Goal: Transaction & Acquisition: Purchase product/service

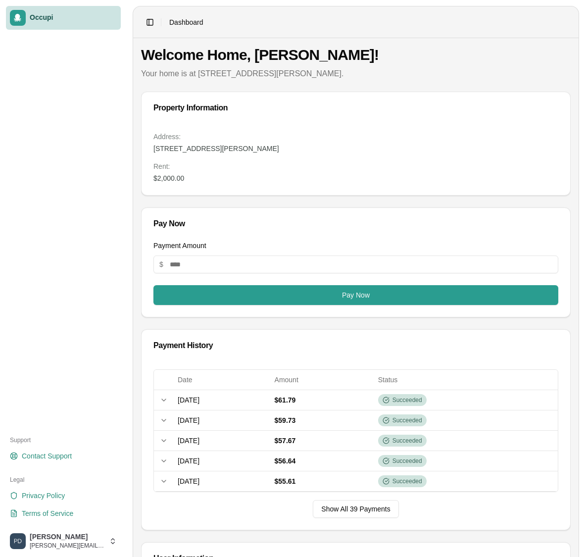
click at [310, 297] on button "Pay Now" at bounding box center [355, 295] width 405 height 20
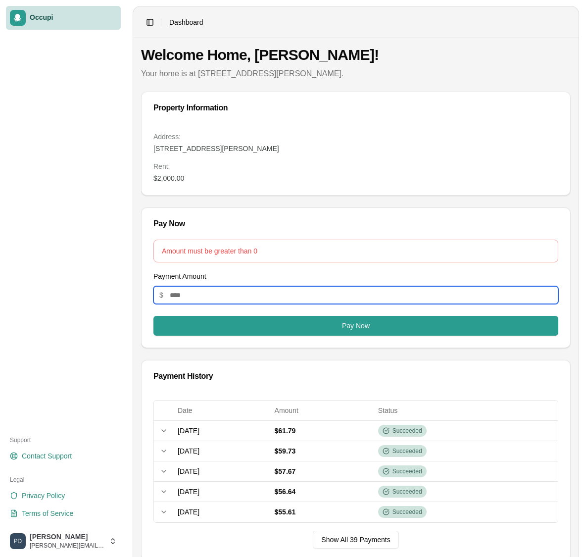
click at [290, 290] on input "Payment Amount" at bounding box center [355, 295] width 405 height 18
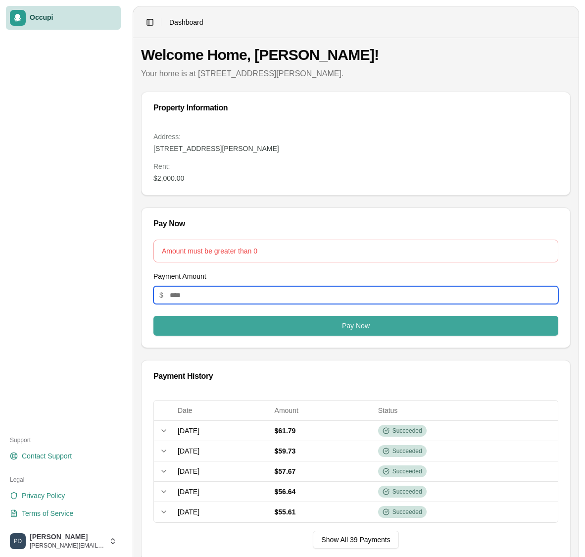
type input "*"
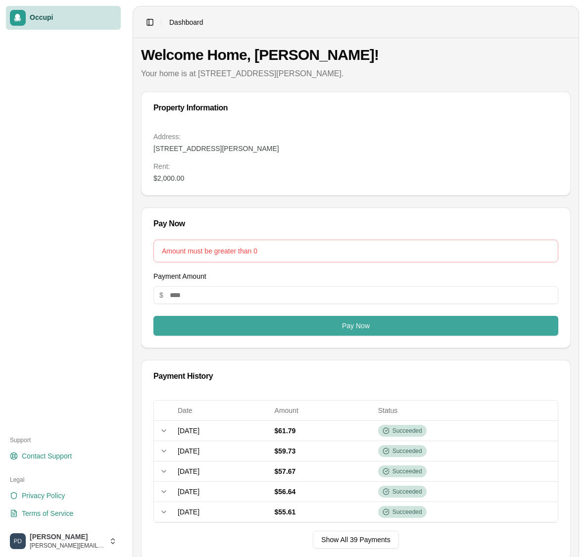
click at [301, 325] on button "Pay Now" at bounding box center [355, 326] width 405 height 20
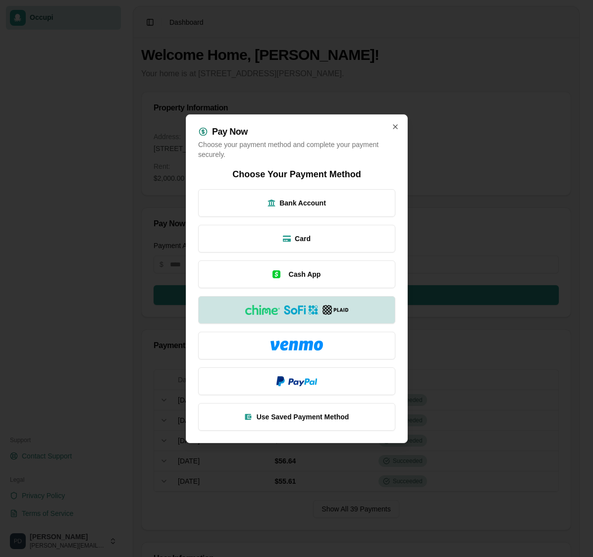
click at [325, 306] on img at bounding box center [335, 310] width 26 height 10
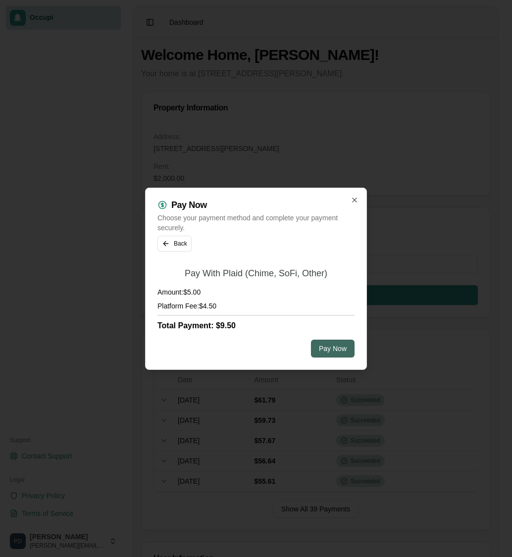
click at [330, 353] on button "Pay Now" at bounding box center [333, 349] width 44 height 18
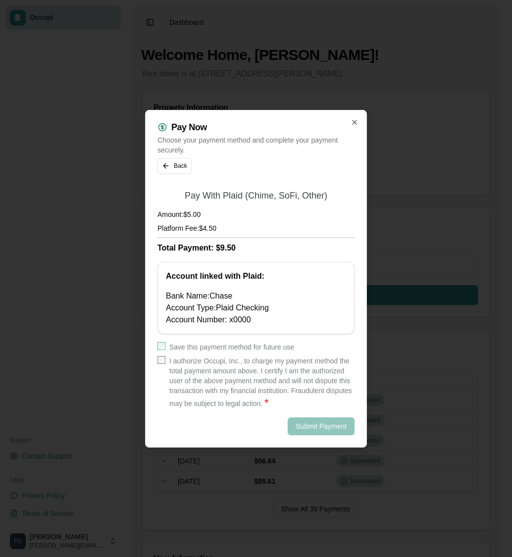
click at [259, 367] on label "I authorize Occupi, Inc., to charge my payment method the total payment amount …" at bounding box center [261, 382] width 185 height 53
click at [324, 423] on button "Submit Payment" at bounding box center [321, 426] width 67 height 18
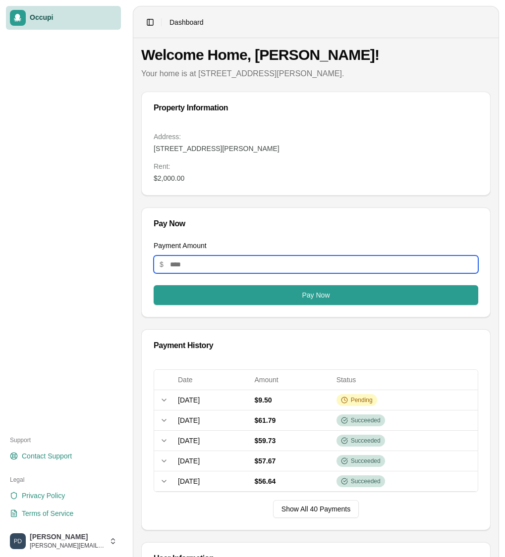
click at [239, 263] on input "Payment Amount" at bounding box center [315, 264] width 324 height 18
type input "*"
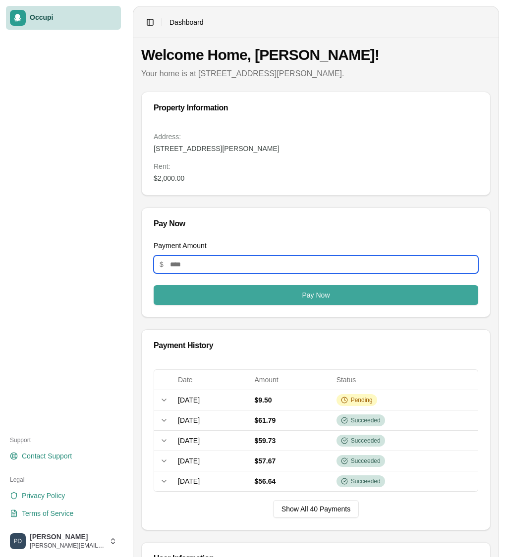
type input "*"
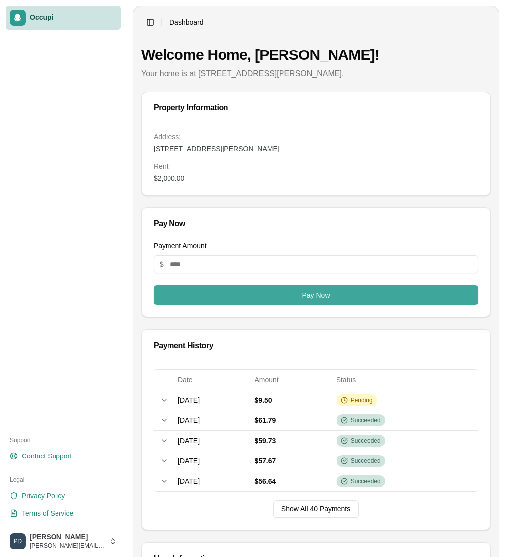
click at [313, 293] on button "Pay Now" at bounding box center [315, 295] width 324 height 20
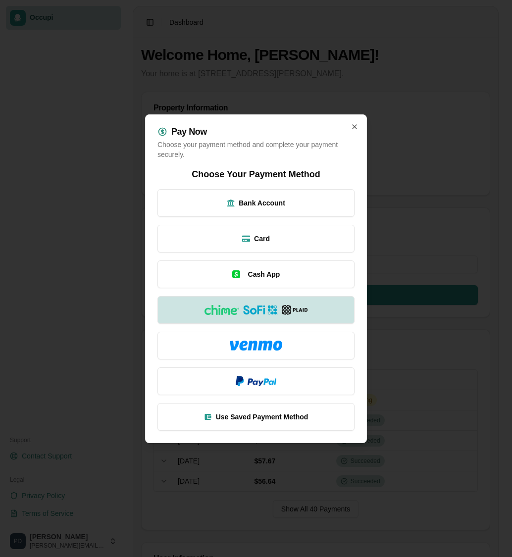
click at [283, 309] on img at bounding box center [295, 310] width 26 height 10
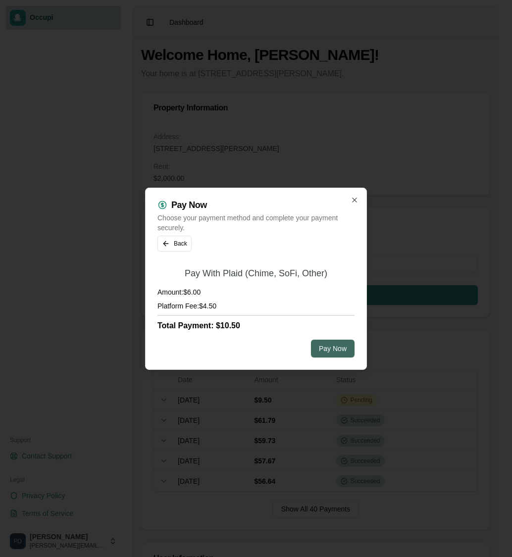
click at [330, 350] on button "Pay Now" at bounding box center [333, 349] width 44 height 18
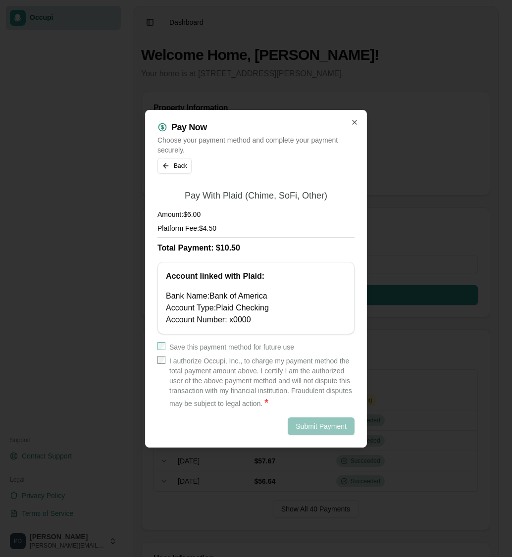
click at [270, 346] on label "Save this payment method for future use" at bounding box center [231, 347] width 125 height 10
click at [282, 350] on label "Save this payment method for future use" at bounding box center [231, 347] width 125 height 10
click at [281, 360] on label "I authorize Occupi, Inc., to charge my payment method the total payment amount …" at bounding box center [261, 382] width 185 height 53
click at [329, 425] on button "Submit Payment" at bounding box center [321, 426] width 67 height 18
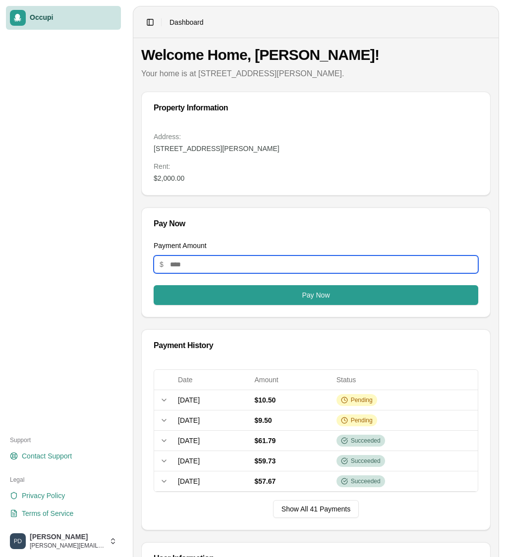
click at [221, 268] on input "Payment Amount" at bounding box center [315, 264] width 324 height 18
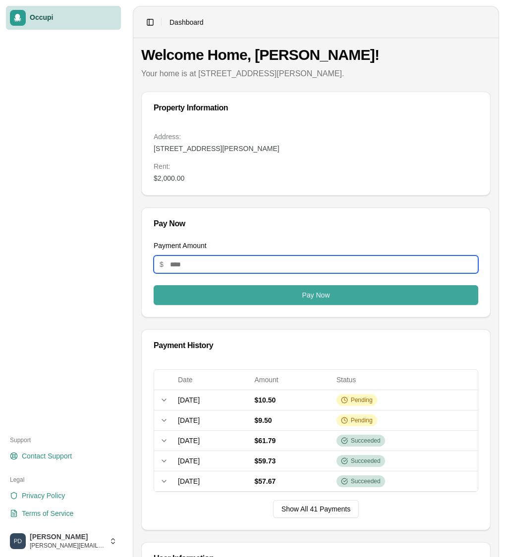
type input "****"
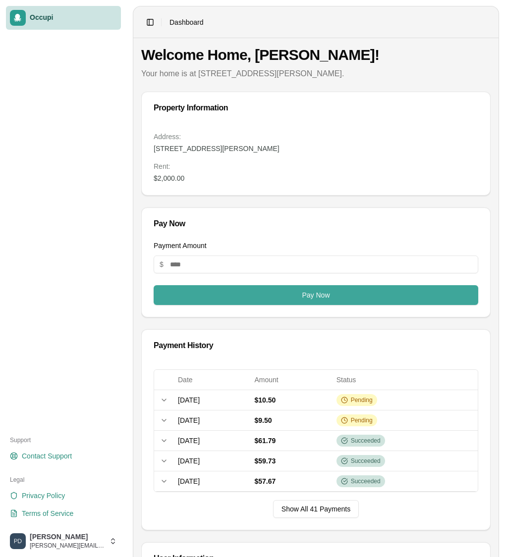
click at [306, 295] on button "Pay Now" at bounding box center [315, 295] width 324 height 20
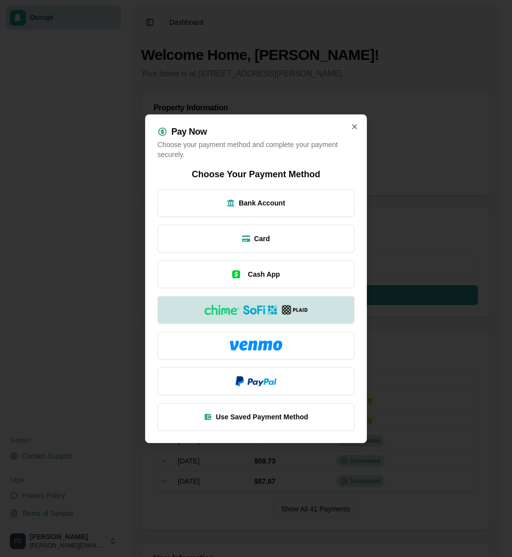
click at [279, 304] on button at bounding box center [255, 310] width 197 height 28
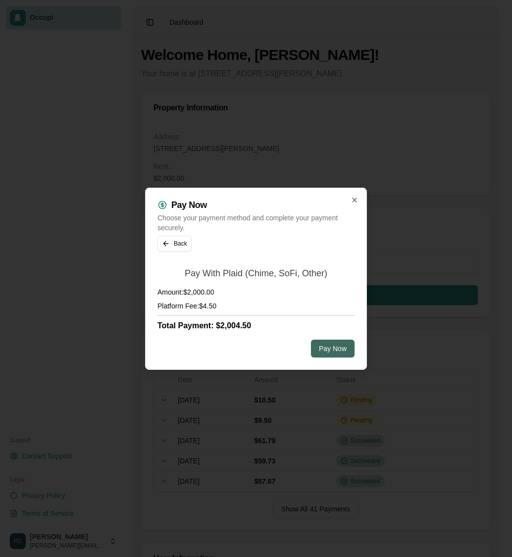
click at [332, 352] on button "Pay Now" at bounding box center [333, 349] width 44 height 18
click at [171, 245] on button "Back" at bounding box center [174, 244] width 34 height 16
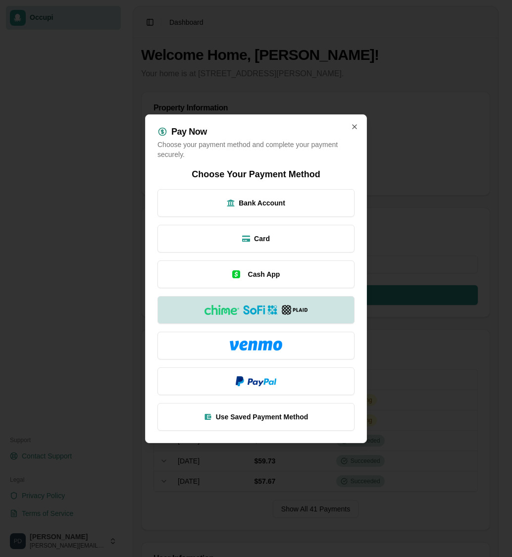
click at [252, 309] on img at bounding box center [260, 310] width 35 height 10
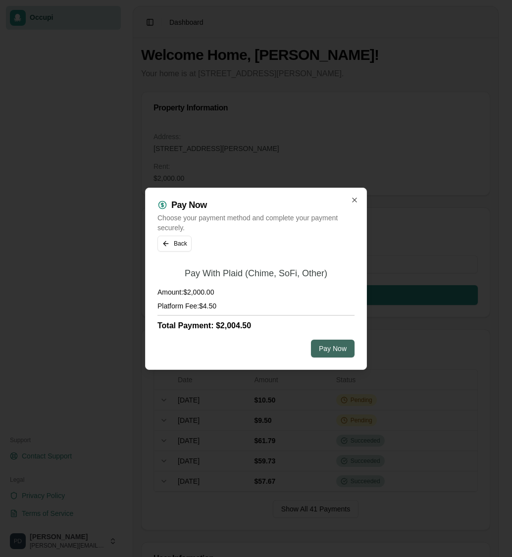
click at [336, 353] on button "Pay Now" at bounding box center [333, 349] width 44 height 18
click at [326, 352] on button "Pay Now" at bounding box center [333, 349] width 44 height 18
click at [337, 353] on button "Pay Now" at bounding box center [333, 349] width 44 height 18
click at [333, 349] on button "Pay Now" at bounding box center [333, 349] width 44 height 18
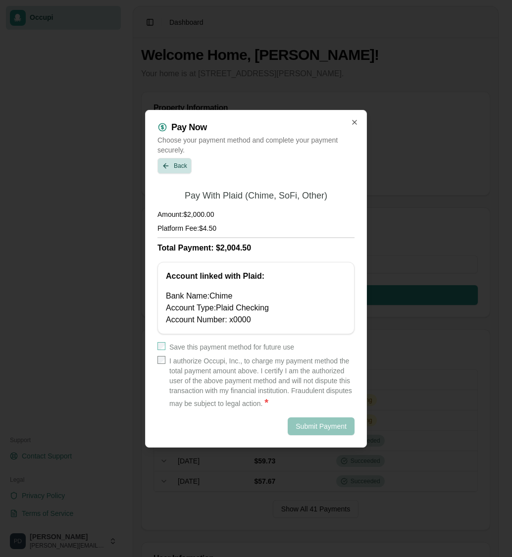
click at [170, 167] on button "Back" at bounding box center [174, 166] width 34 height 16
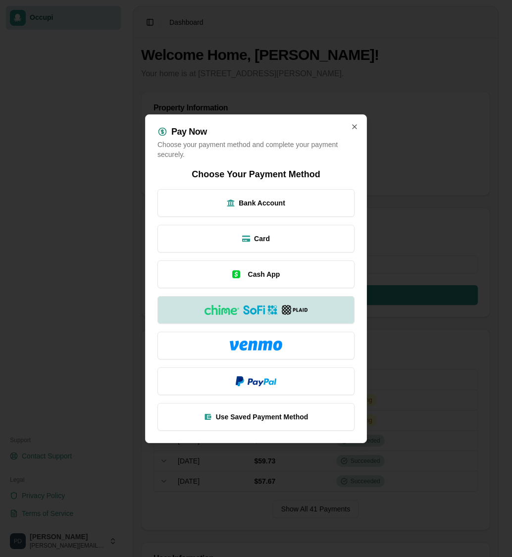
click at [275, 305] on img at bounding box center [260, 310] width 35 height 10
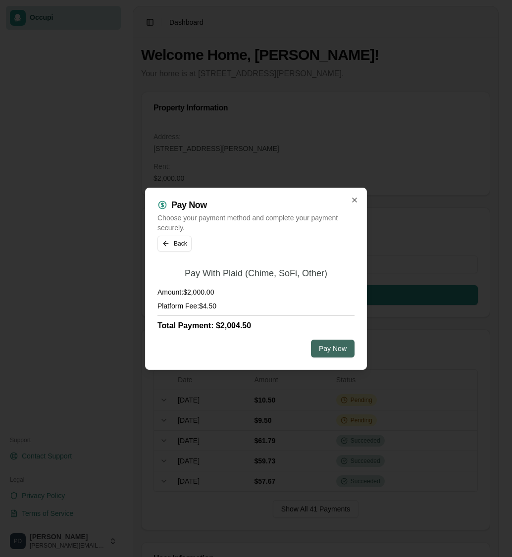
click at [329, 347] on button "Pay Now" at bounding box center [333, 349] width 44 height 18
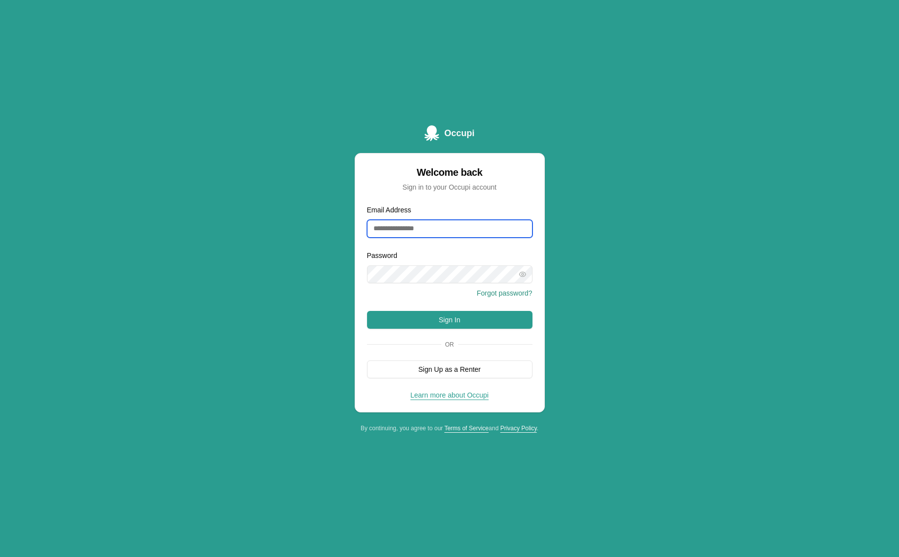
click at [452, 228] on input "Email Address" at bounding box center [449, 229] width 165 height 18
type input "**********"
click at [417, 318] on button "Sign In" at bounding box center [449, 320] width 165 height 18
